Goal: Information Seeking & Learning: Learn about a topic

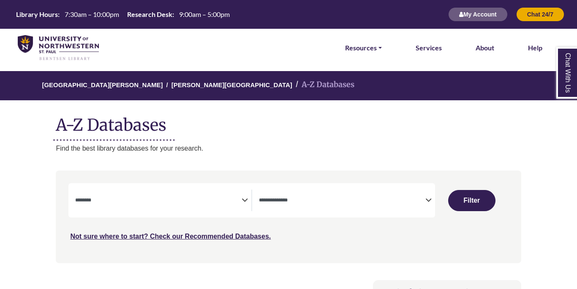
select select "Database Subject Filter"
select select "Database Types Filter"
select select "Database Subject Filter"
select select "Database Types Filter"
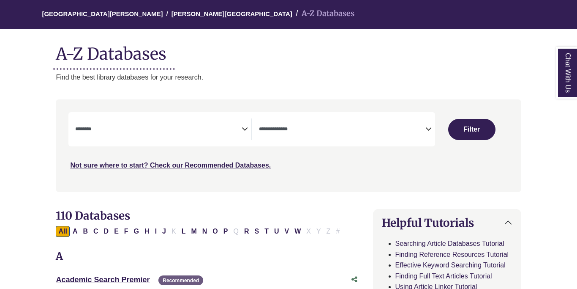
scroll to position [160, 0]
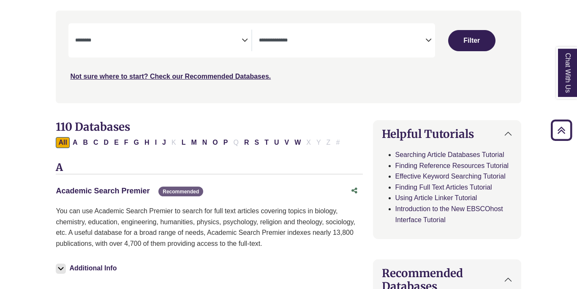
click at [134, 188] on div "Academic Search Premier This link opens in a new window Recommended" at bounding box center [201, 191] width 290 height 12
click at [135, 193] on link "Academic Search Premier This link opens in a new window" at bounding box center [103, 190] width 94 height 8
